Goal: Navigation & Orientation: Find specific page/section

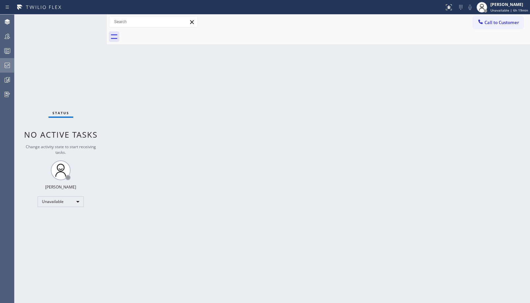
click at [13, 67] on div at bounding box center [7, 65] width 15 height 8
click at [4, 34] on icon at bounding box center [7, 36] width 8 height 8
click at [7, 34] on icon at bounding box center [7, 36] width 8 height 8
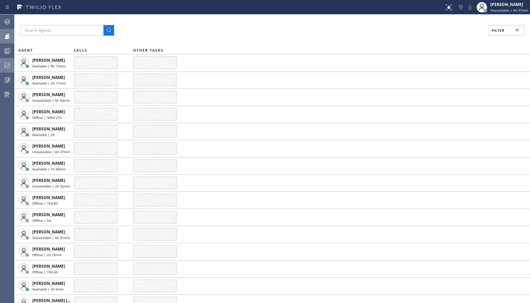
click at [6, 62] on icon at bounding box center [7, 65] width 8 height 8
